Goal: Information Seeking & Learning: Learn about a topic

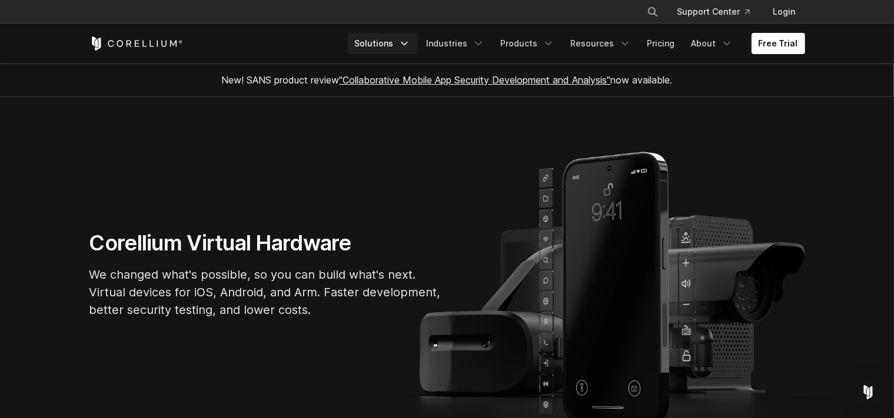
click at [398, 45] on link "Solutions" at bounding box center [382, 43] width 69 height 21
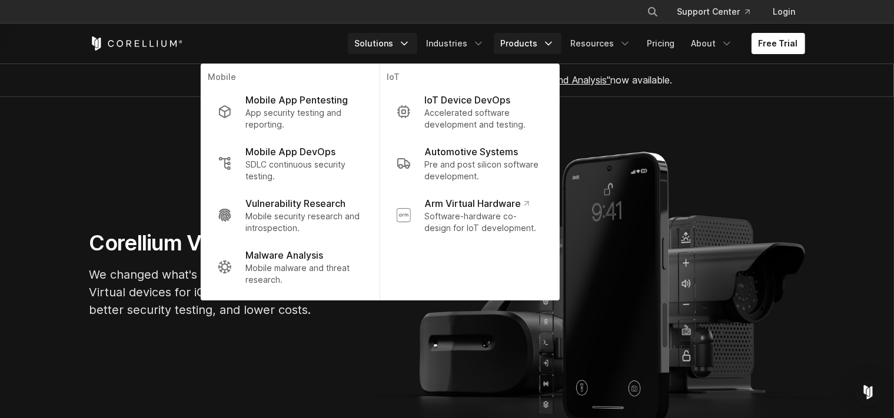
click at [509, 53] on link "Products" at bounding box center [528, 43] width 68 height 21
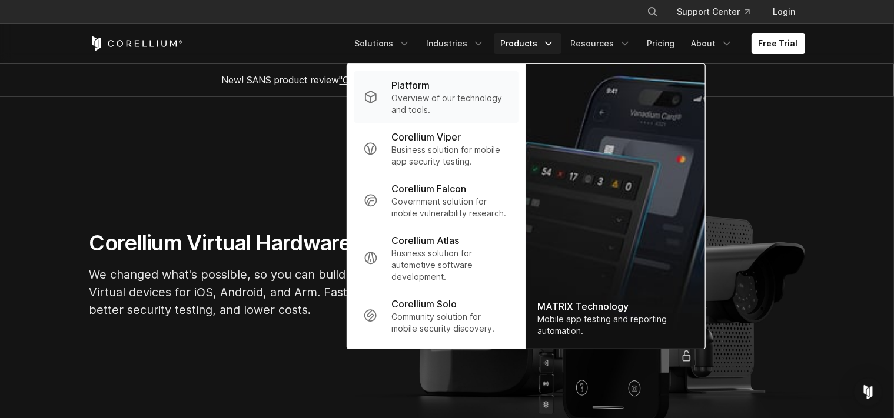
click at [480, 111] on p "Overview of our technology and tools." at bounding box center [449, 104] width 117 height 24
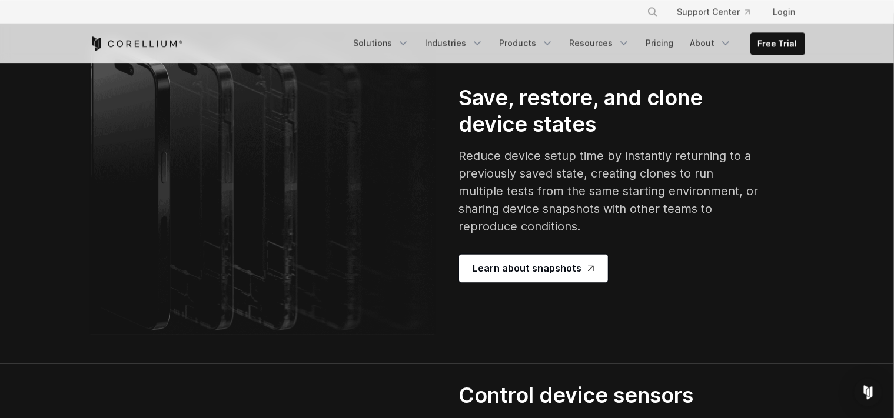
scroll to position [2235, 0]
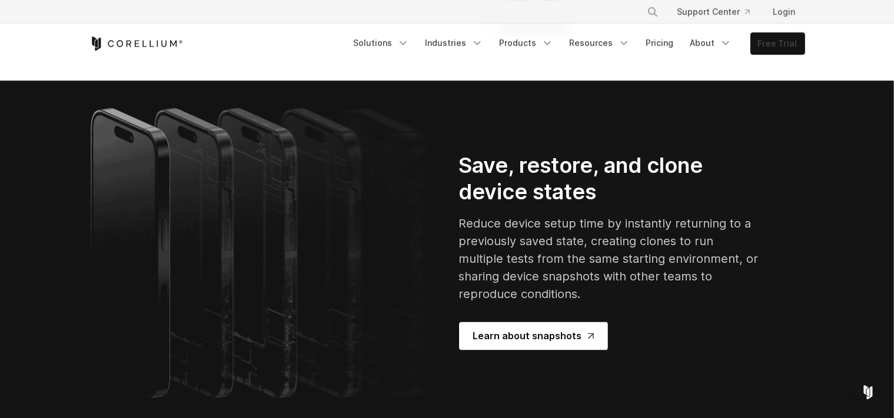
click at [770, 38] on link "Free Trial" at bounding box center [778, 43] width 54 height 21
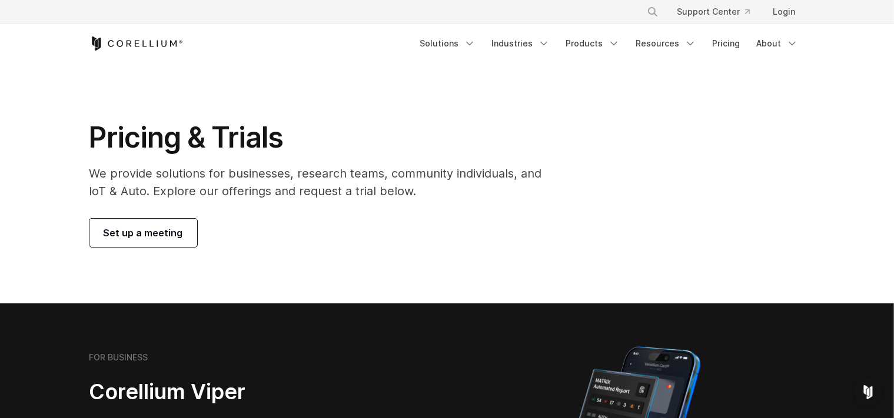
click at [154, 235] on span "Set up a meeting" at bounding box center [143, 233] width 79 height 14
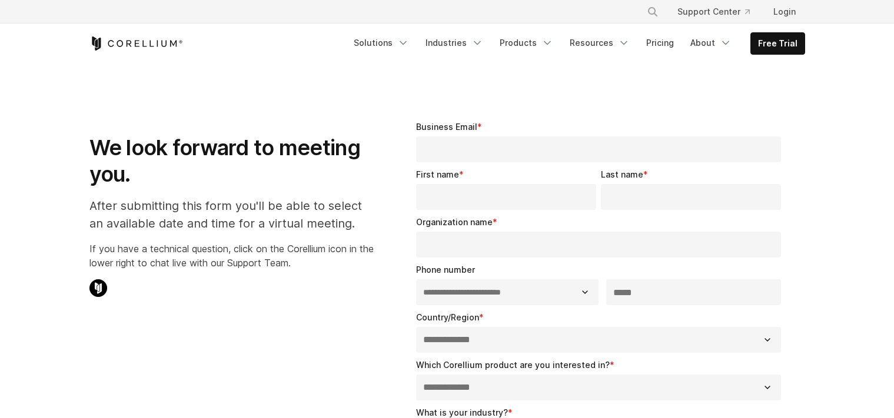
select select "**"
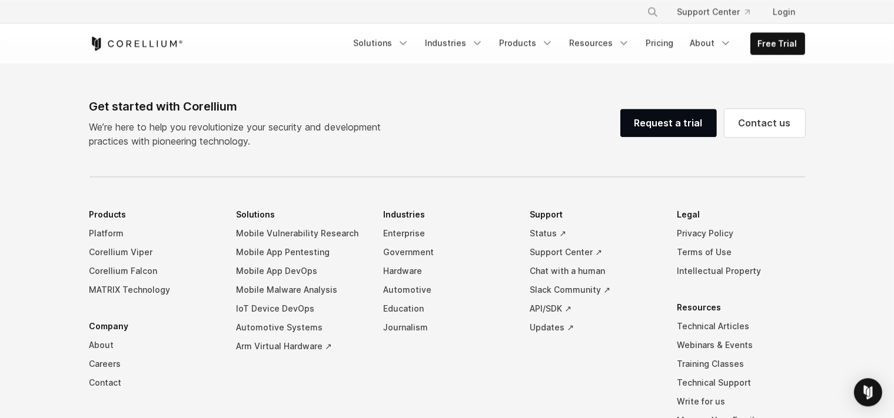
scroll to position [718, 0]
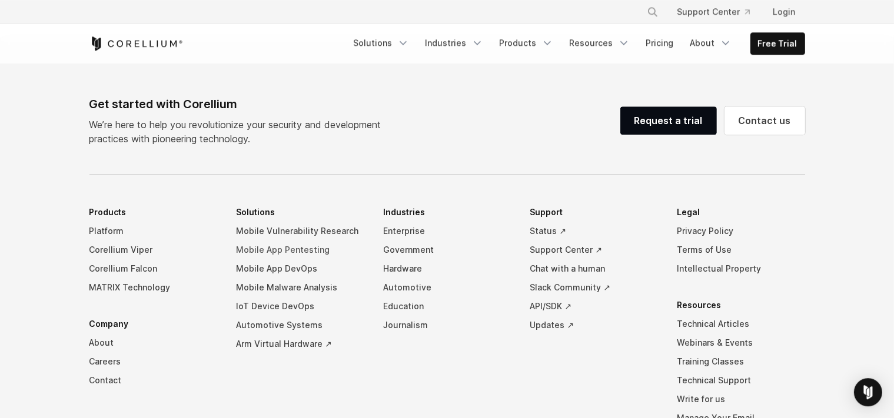
click at [295, 245] on link "Mobile App Pentesting" at bounding box center [300, 250] width 128 height 19
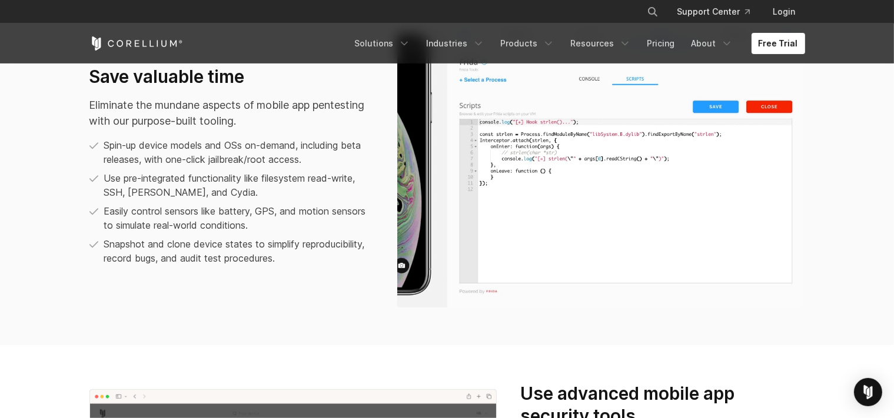
scroll to position [827, 0]
